Goal: Information Seeking & Learning: Learn about a topic

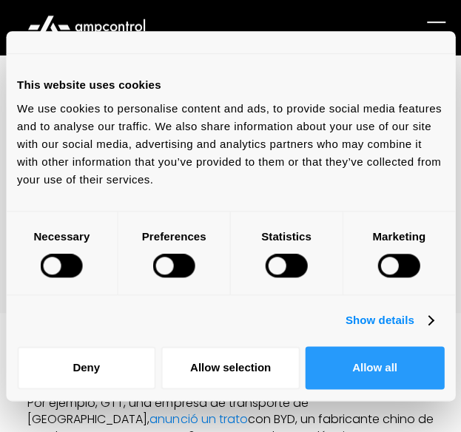
click at [368, 362] on button "Allow all" at bounding box center [375, 367] width 138 height 43
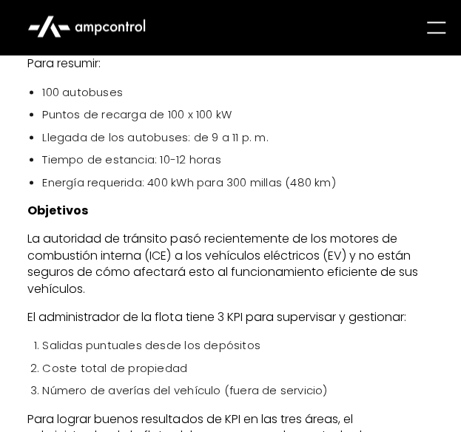
scroll to position [3330, 0]
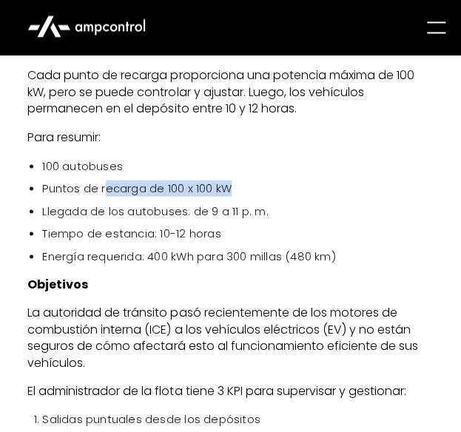
drag, startPoint x: 104, startPoint y: 172, endPoint x: 260, endPoint y: 172, distance: 156.9
click at [260, 180] on li "Puntos de recarga de 100 x 100 kW" at bounding box center [237, 188] width 391 height 16
click at [269, 203] on li "Llegada de los autobuses: de 9 a 11 p. m." at bounding box center [237, 211] width 391 height 16
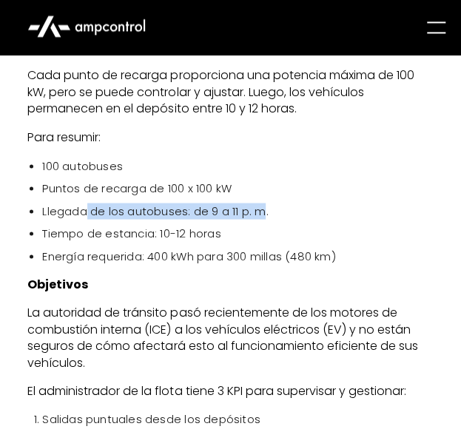
drag, startPoint x: 266, startPoint y: 196, endPoint x: 84, endPoint y: 195, distance: 182.0
click at [84, 203] on li "Llegada de los autobuses: de 9 a 11 p. m." at bounding box center [237, 211] width 391 height 16
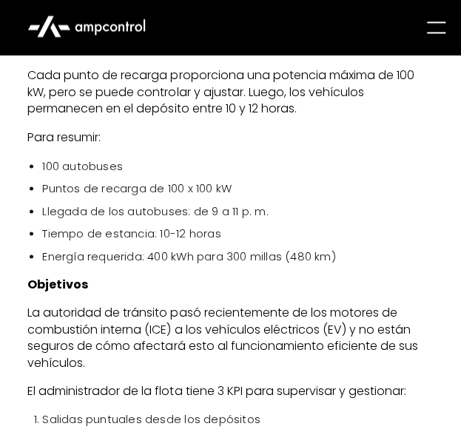
click at [68, 225] on li "Tiempo de estancia: 10-12 horas" at bounding box center [237, 233] width 391 height 16
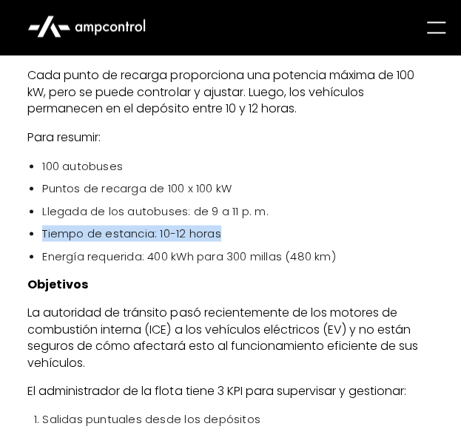
drag, startPoint x: 45, startPoint y: 219, endPoint x: 229, endPoint y: 224, distance: 184.3
click at [229, 224] on ul "100 autobuses Puntos de recarga de 100 x 100 kW Llegada de los autobuses: de 9 …" at bounding box center [230, 211] width 406 height 107
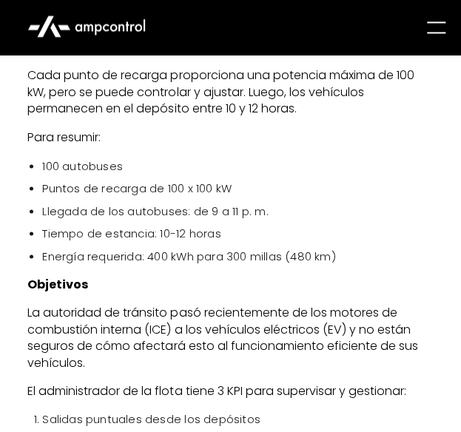
click at [209, 248] on li "Energía requerida: 400 kWh para 300 millas (480 km)" at bounding box center [237, 256] width 391 height 16
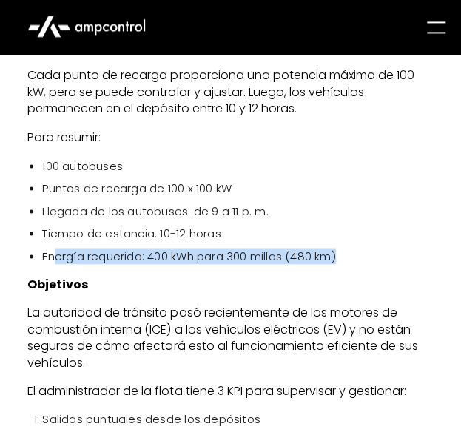
drag, startPoint x: 56, startPoint y: 238, endPoint x: 348, endPoint y: 230, distance: 291.6
click at [348, 248] on li "Energía requerida: 400 kWh para 300 millas (480 km)" at bounding box center [237, 256] width 391 height 16
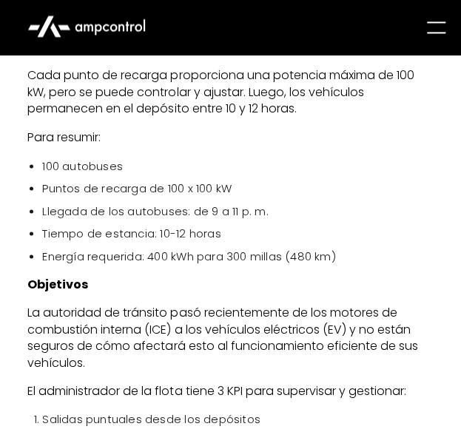
click at [336, 276] on p "Objetivos" at bounding box center [230, 284] width 406 height 16
